Goal: Task Accomplishment & Management: Manage account settings

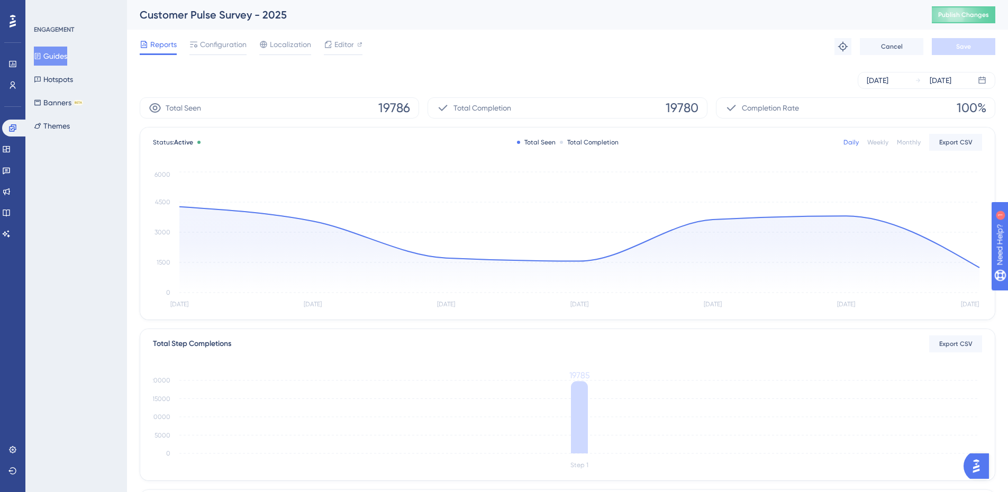
click at [62, 49] on button "Guides" at bounding box center [50, 56] width 33 height 19
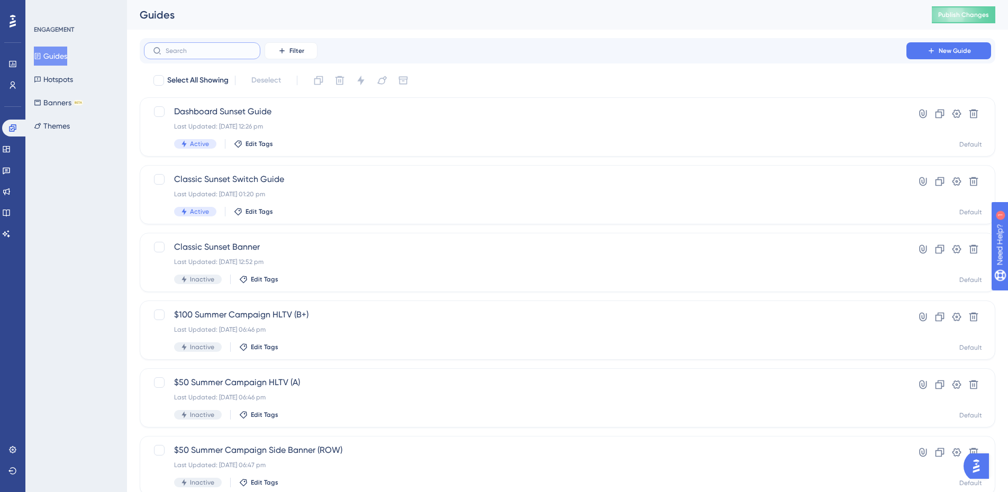
click at [203, 47] on input "text" at bounding box center [209, 50] width 86 height 7
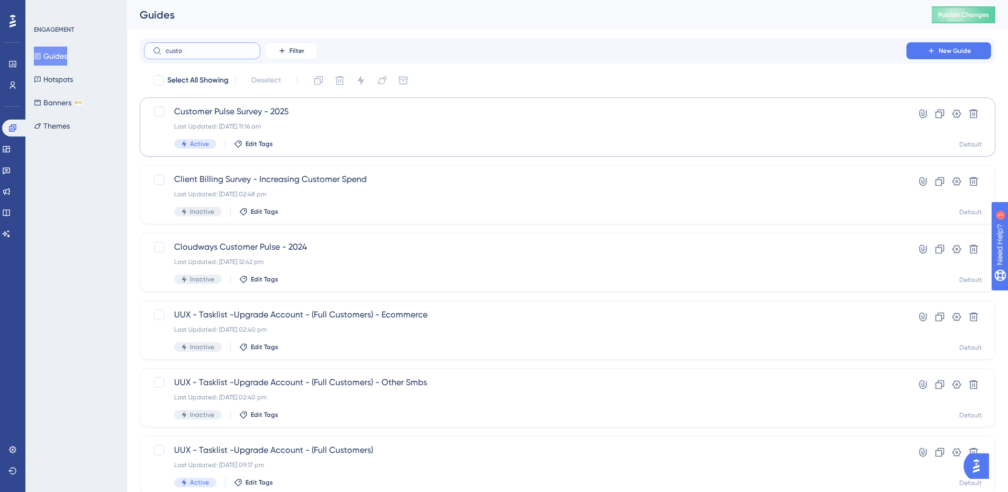
type input "custo"
click at [518, 124] on div "Last Updated: [DATE] 11:16 am" at bounding box center [525, 126] width 702 height 8
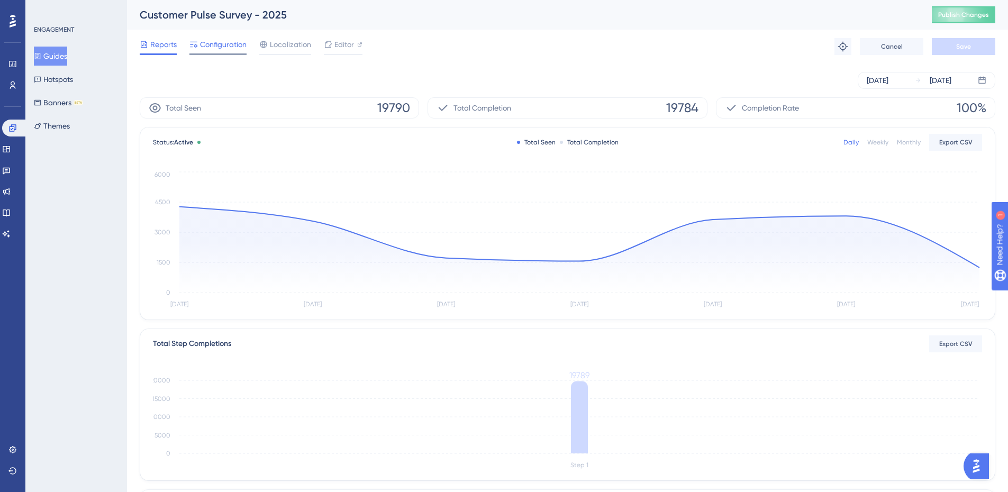
click at [213, 43] on span "Configuration" at bounding box center [223, 44] width 47 height 13
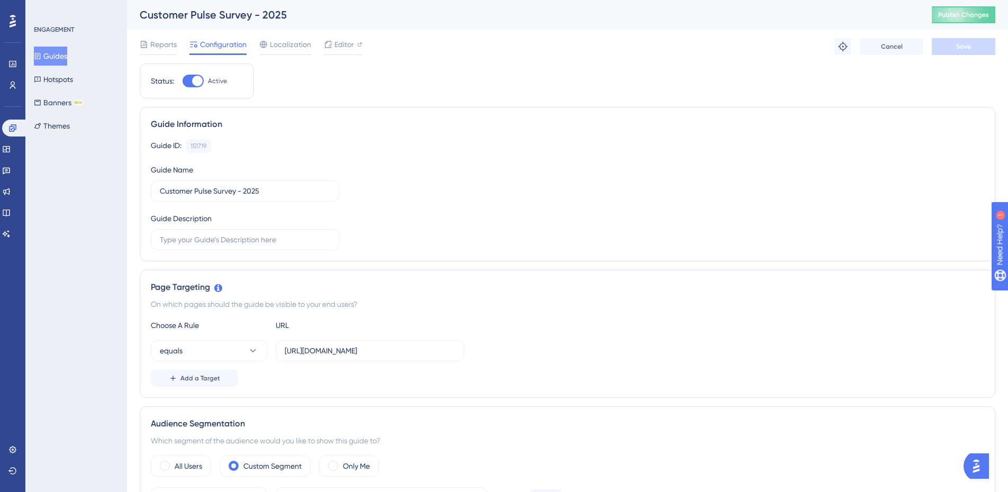
click at [196, 79] on div at bounding box center [197, 81] width 11 height 11
click at [183, 81] on input "Active" at bounding box center [182, 81] width 1 height 1
checkbox input "false"
click at [961, 48] on span "Save" at bounding box center [963, 46] width 15 height 8
click at [150, 35] on div "Reports Configuration Localization Editor Cancel Save" at bounding box center [568, 47] width 856 height 34
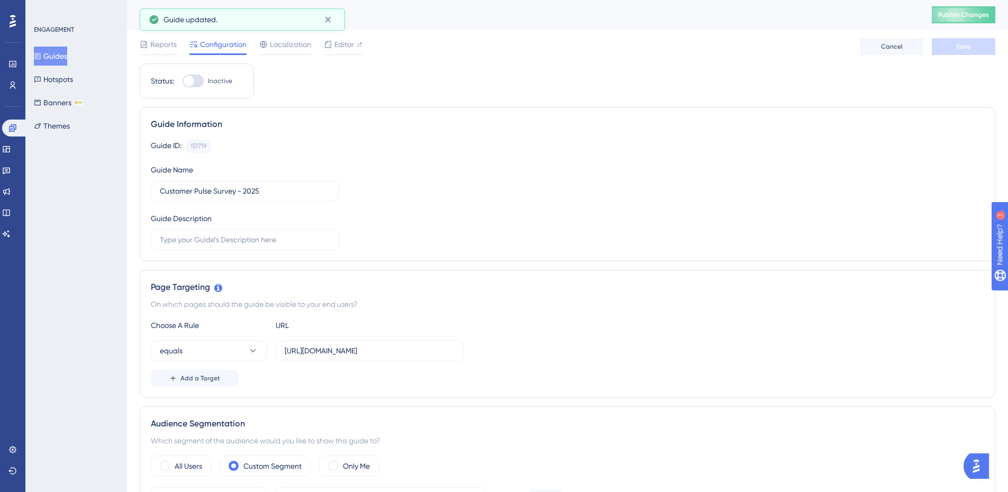
click at [152, 37] on div "Reports Configuration Localization Editor Cancel Save" at bounding box center [568, 47] width 856 height 34
click at [158, 42] on span "Reports" at bounding box center [163, 44] width 26 height 13
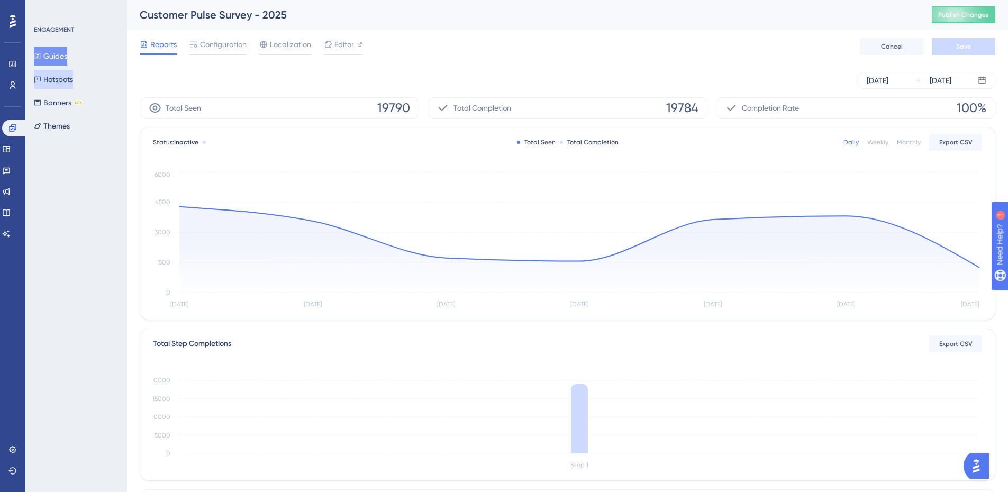
click at [67, 79] on button "Hotspots" at bounding box center [53, 79] width 39 height 19
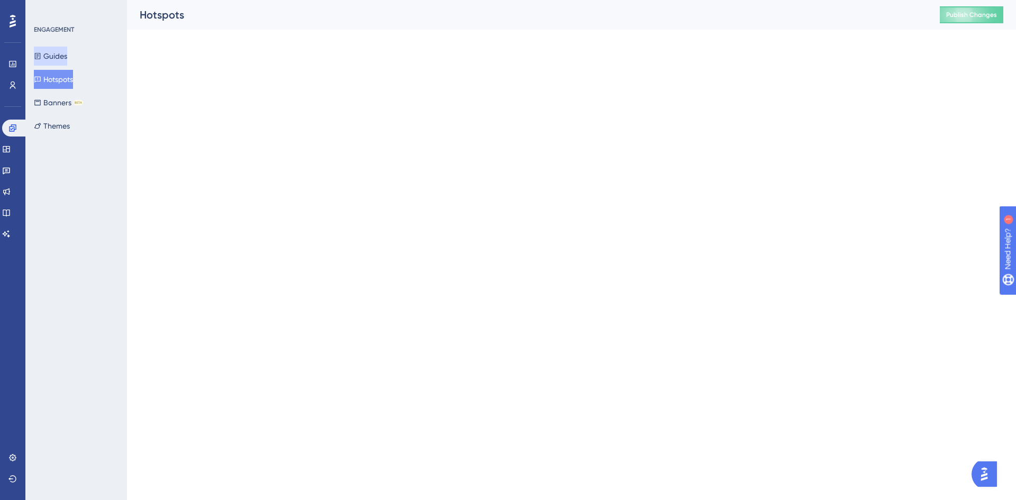
click at [65, 59] on button "Guides" at bounding box center [50, 56] width 33 height 19
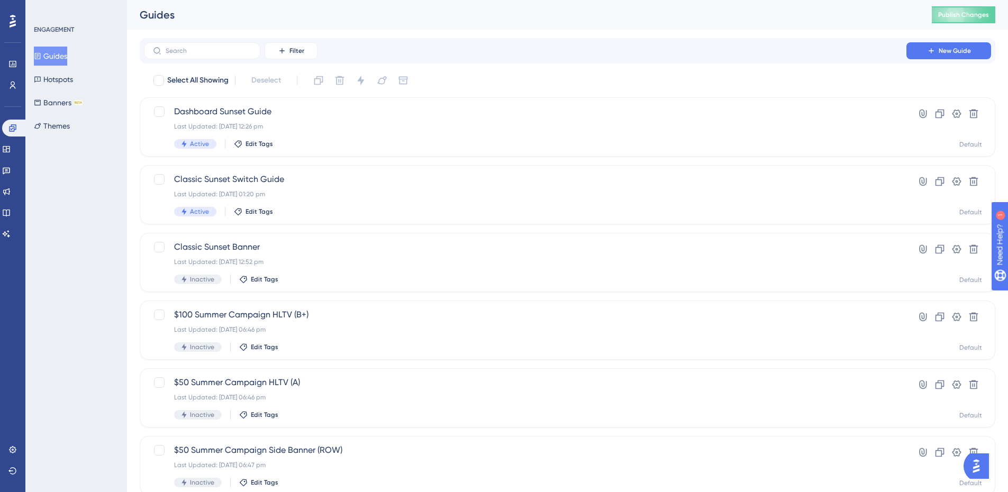
click at [209, 39] on div "Filter New Guide" at bounding box center [568, 50] width 856 height 25
click at [210, 42] on div "Filter New Guide" at bounding box center [568, 50] width 856 height 25
drag, startPoint x: 214, startPoint y: 42, endPoint x: 219, endPoint y: 45, distance: 6.2
click at [218, 45] on div "Filter New Guide" at bounding box center [568, 50] width 856 height 25
click at [222, 47] on label at bounding box center [202, 50] width 116 height 17
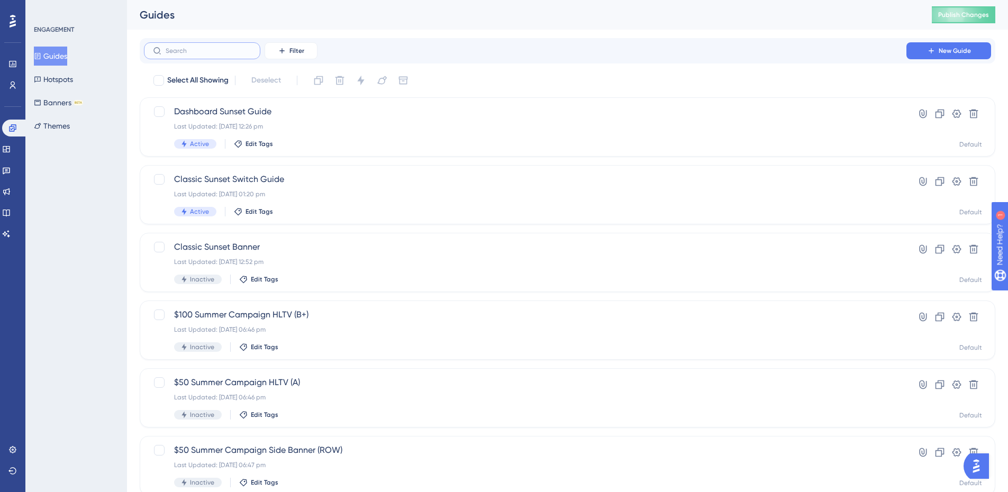
click at [222, 47] on input "text" at bounding box center [209, 50] width 86 height 7
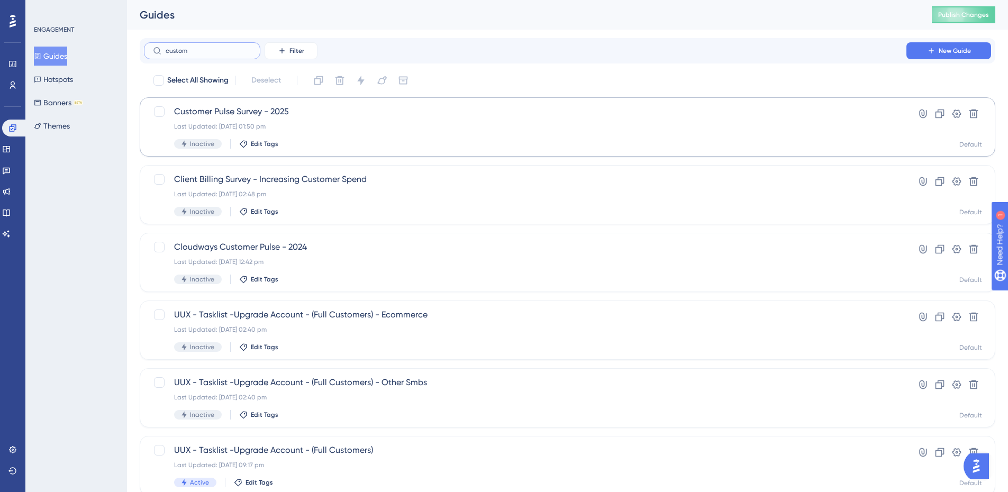
type input "custom"
click at [318, 131] on div "Customer Pulse Survey - 2025 Last Updated: [DATE] 01:50 pm Inactive Edit Tags" at bounding box center [525, 126] width 702 height 43
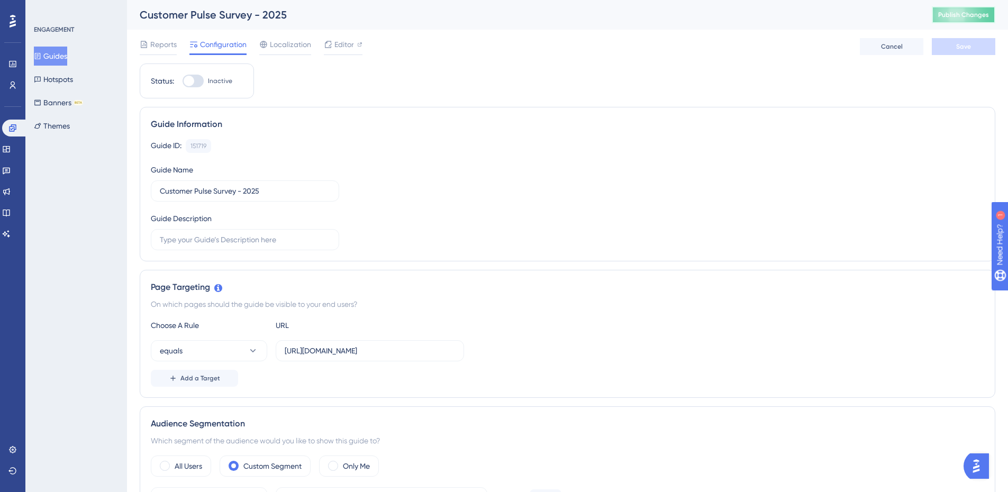
click at [964, 15] on span "Publish Changes" at bounding box center [963, 15] width 51 height 8
click at [327, 18] on icon at bounding box center [328, 20] width 6 height 6
click at [154, 44] on span "Reports" at bounding box center [163, 44] width 26 height 13
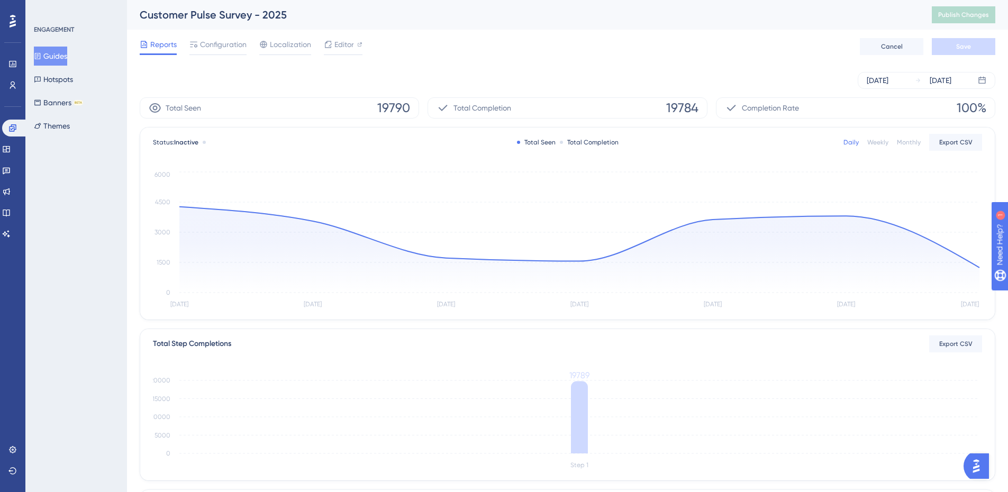
click at [67, 59] on button "Guides" at bounding box center [50, 56] width 33 height 19
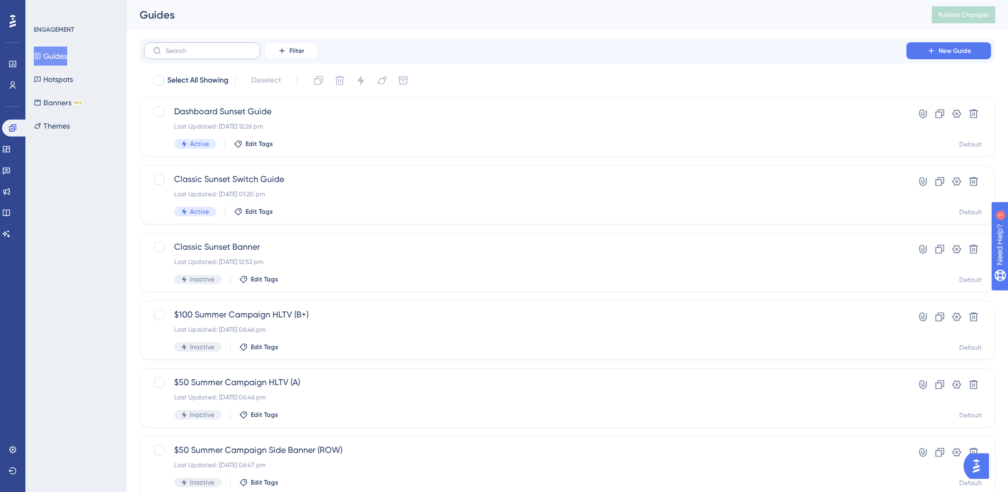
click at [224, 56] on label at bounding box center [202, 50] width 116 height 17
click at [224, 55] on input "text" at bounding box center [209, 50] width 86 height 7
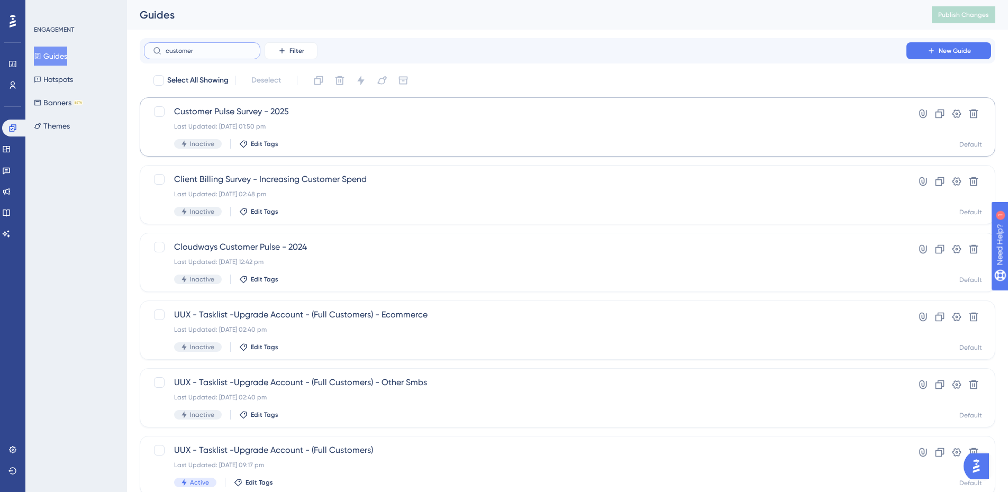
type input "customer"
click at [292, 119] on div "Customer Pulse Survey - 2025 Last Updated: [DATE] 01:50 pm Inactive Edit Tags" at bounding box center [525, 126] width 702 height 43
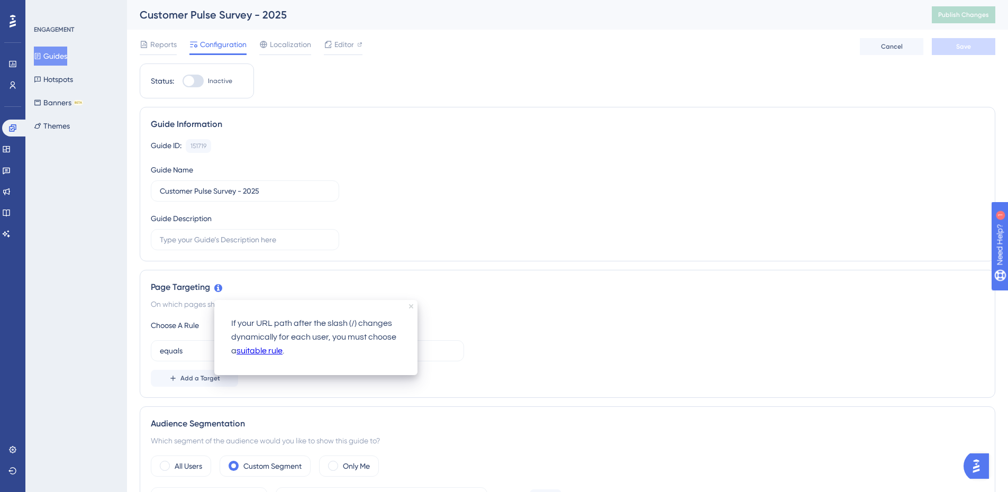
click at [410, 305] on icon "close tooltip" at bounding box center [411, 306] width 4 height 4
